Goal: Task Accomplishment & Management: Complete application form

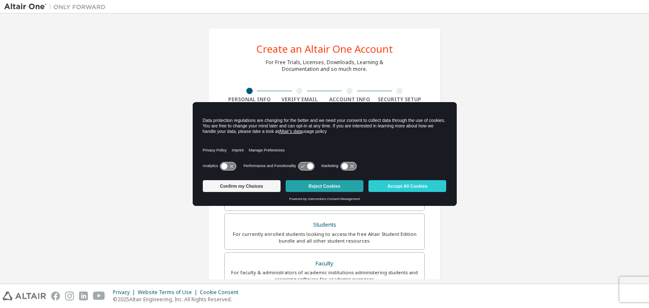
click at [308, 190] on button "Reject Cookies" at bounding box center [325, 186] width 78 height 12
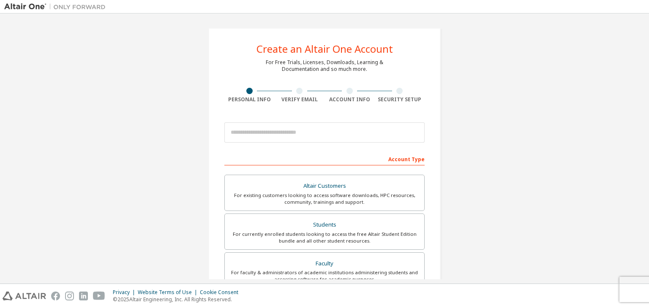
scroll to position [25, 0]
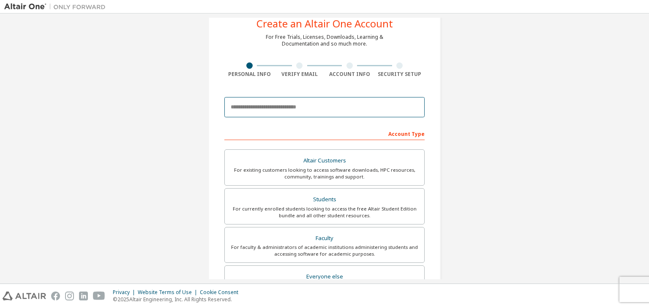
click at [302, 110] on input "email" at bounding box center [324, 107] width 200 height 20
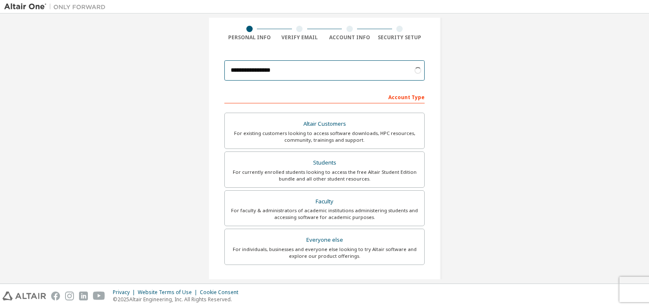
scroll to position [64, 0]
type input "**********"
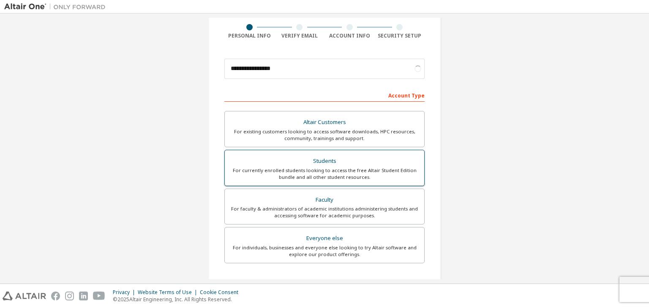
click at [304, 160] on div "Students" at bounding box center [324, 162] width 189 height 12
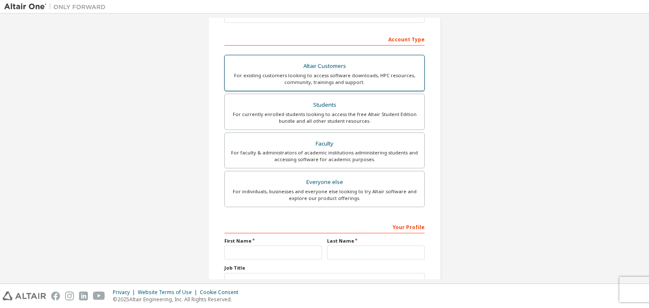
scroll to position [184, 0]
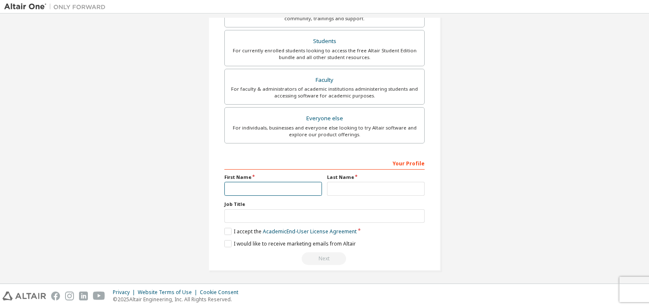
click at [281, 187] on input "text" at bounding box center [273, 189] width 98 height 14
type input "*****"
click at [343, 188] on input "text" at bounding box center [376, 189] width 98 height 14
type input "*****"
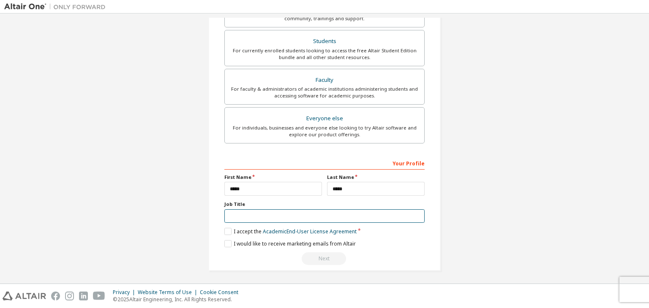
click at [330, 216] on input "text" at bounding box center [324, 217] width 200 height 14
click at [226, 229] on label "I accept the Academic End-User License Agreement" at bounding box center [290, 231] width 132 height 7
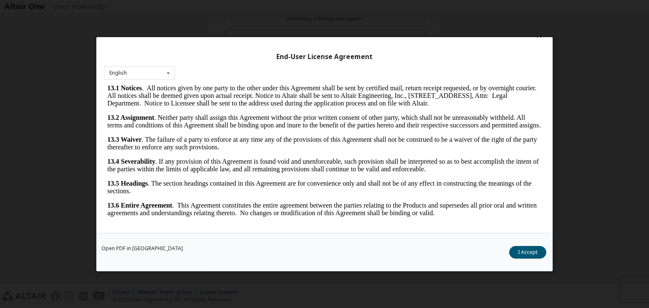
scroll to position [1412, 0]
click at [530, 257] on button "I Accept" at bounding box center [527, 252] width 37 height 13
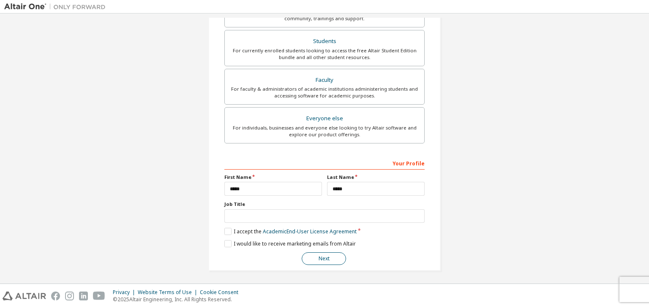
click at [331, 256] on button "Next" at bounding box center [324, 259] width 44 height 13
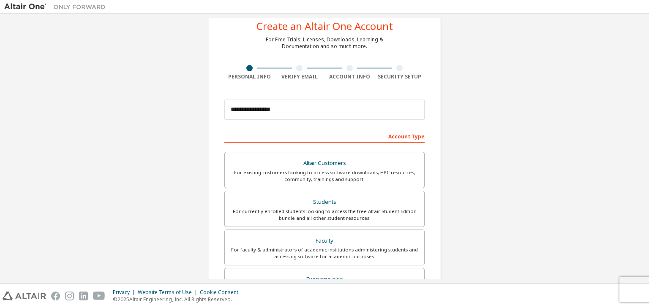
scroll to position [0, 0]
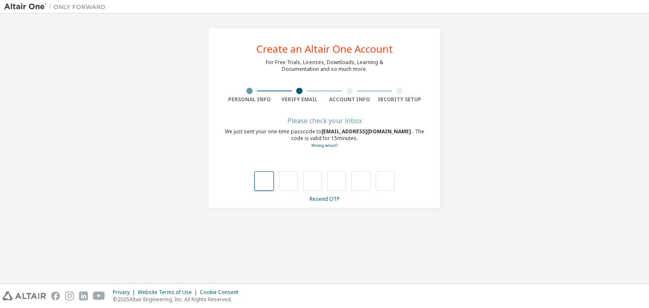
type input "*"
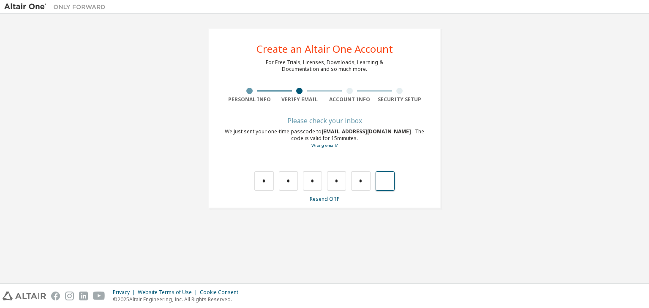
type input "*"
